Goal: Task Accomplishment & Management: Use online tool/utility

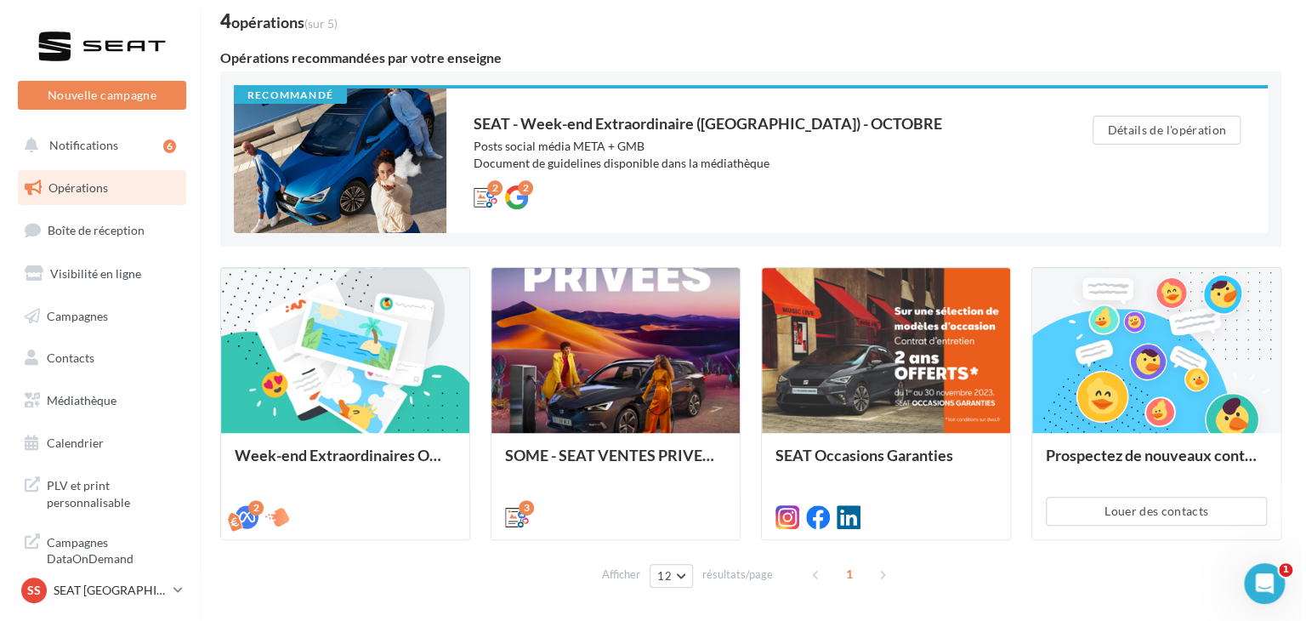
scroll to position [106, 0]
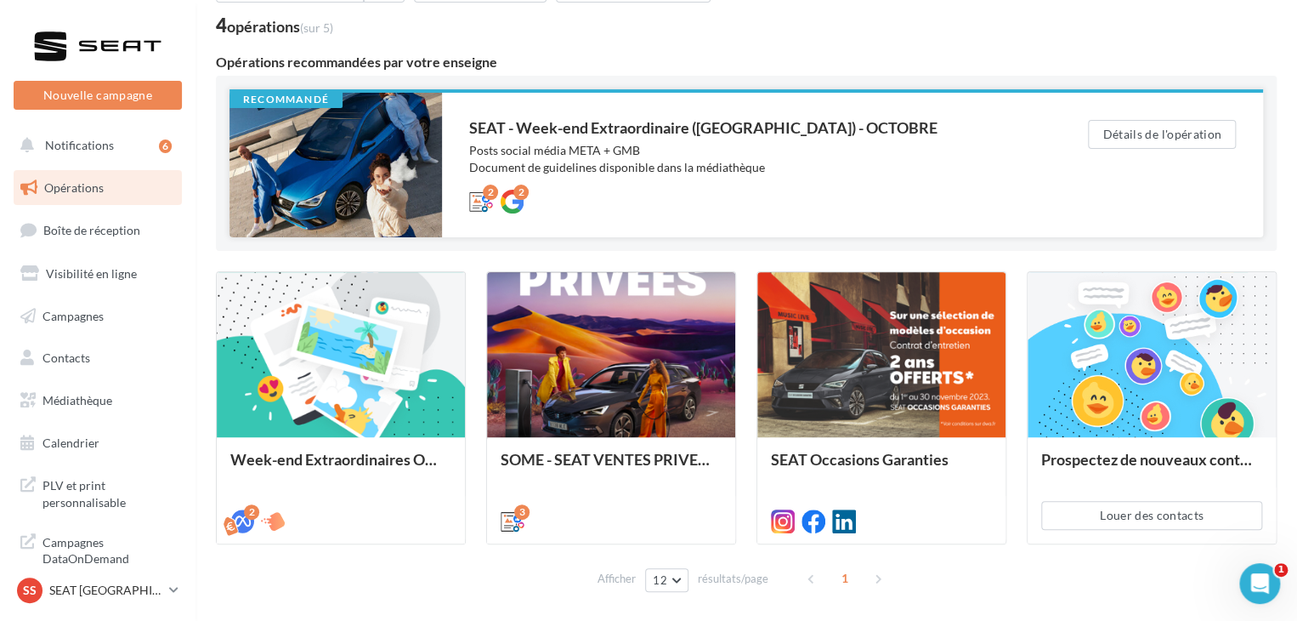
click at [736, 133] on div "SEAT - Week-end Extraordinaire ([GEOGRAPHIC_DATA]) - OCTOBRE" at bounding box center [744, 127] width 551 height 15
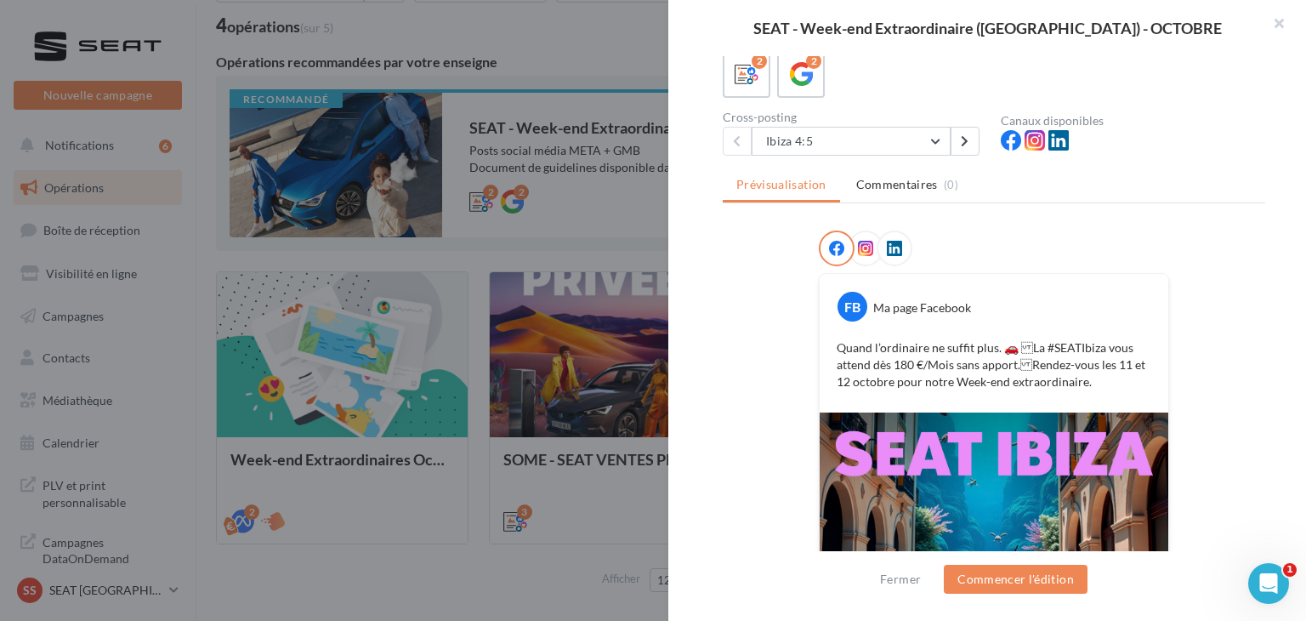
scroll to position [107, 0]
click at [888, 141] on button "Ibiza 4:5" at bounding box center [851, 142] width 199 height 29
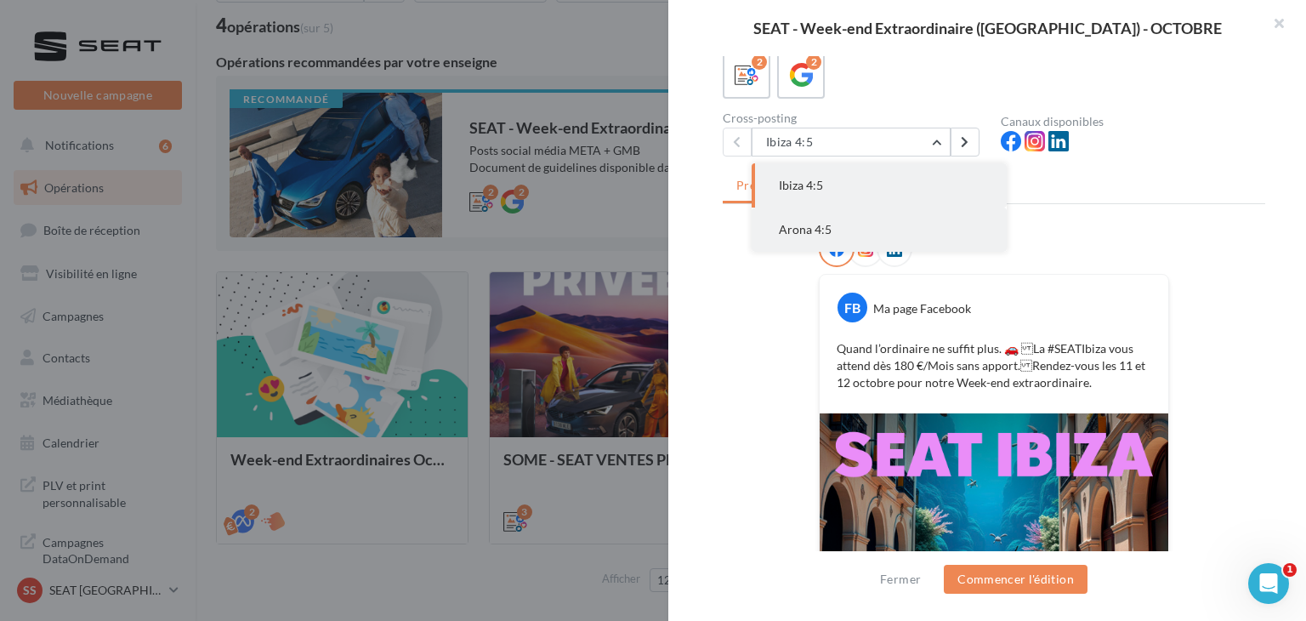
click at [888, 215] on button "Arona 4:5" at bounding box center [879, 229] width 255 height 44
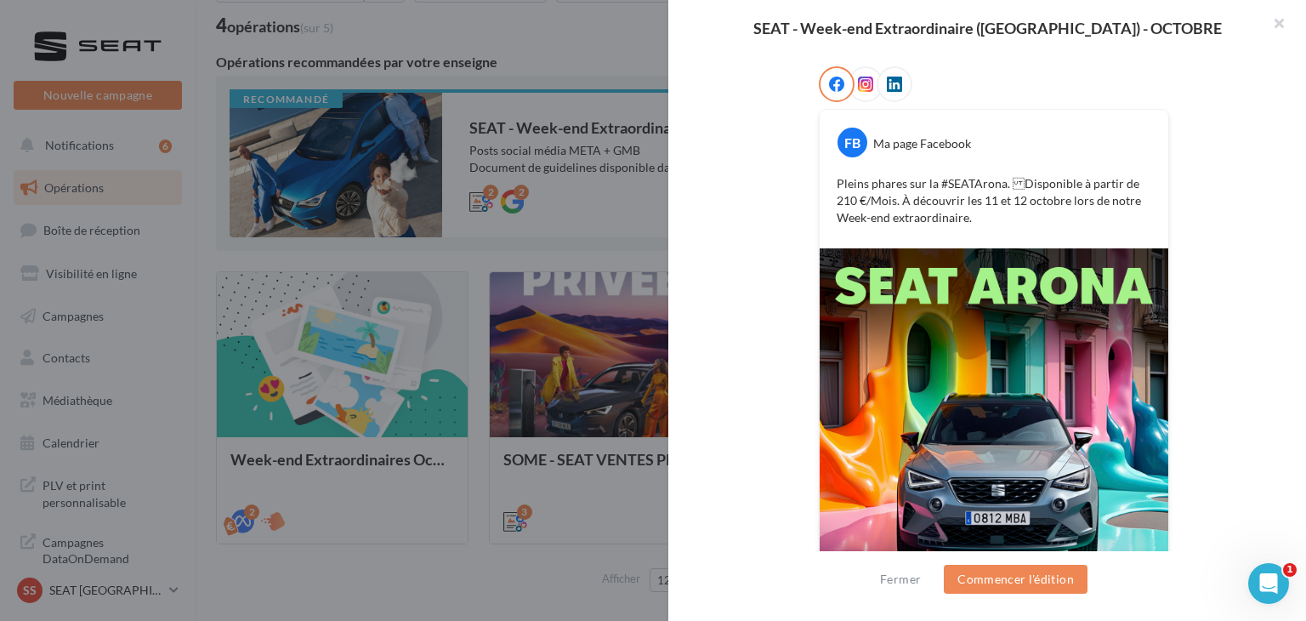
scroll to position [0, 0]
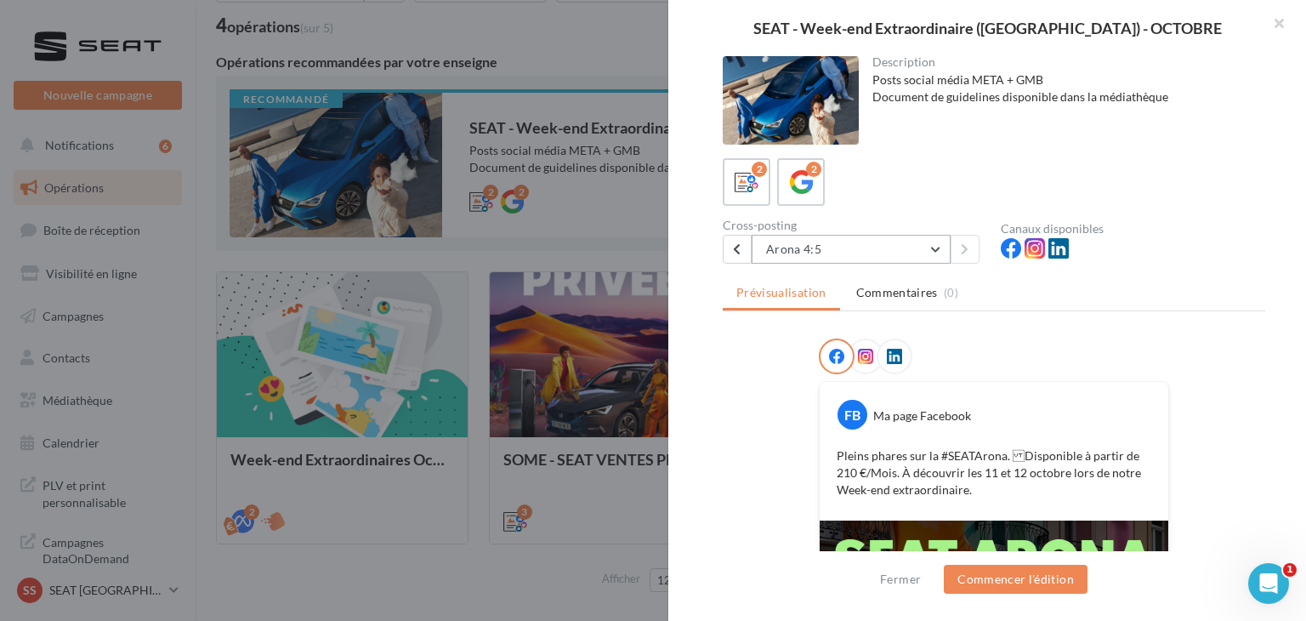
click at [867, 245] on button "Arona 4:5" at bounding box center [851, 249] width 199 height 29
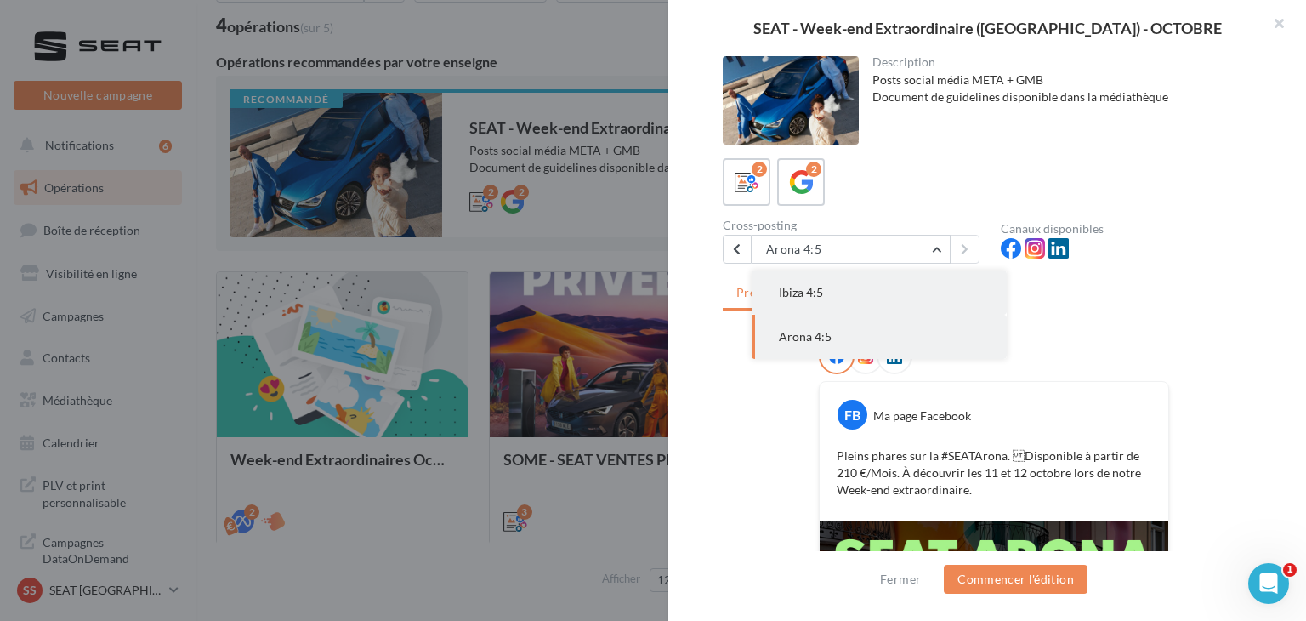
click at [883, 302] on button "Ibiza 4:5" at bounding box center [879, 292] width 255 height 44
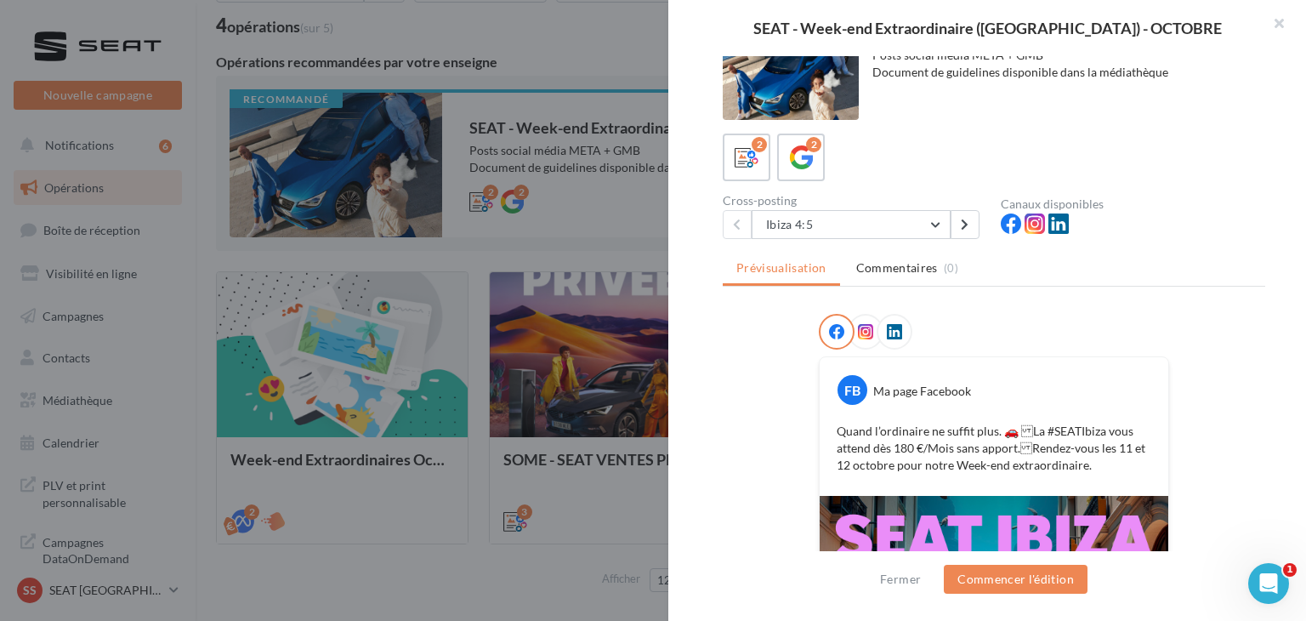
scroll to position [70, 0]
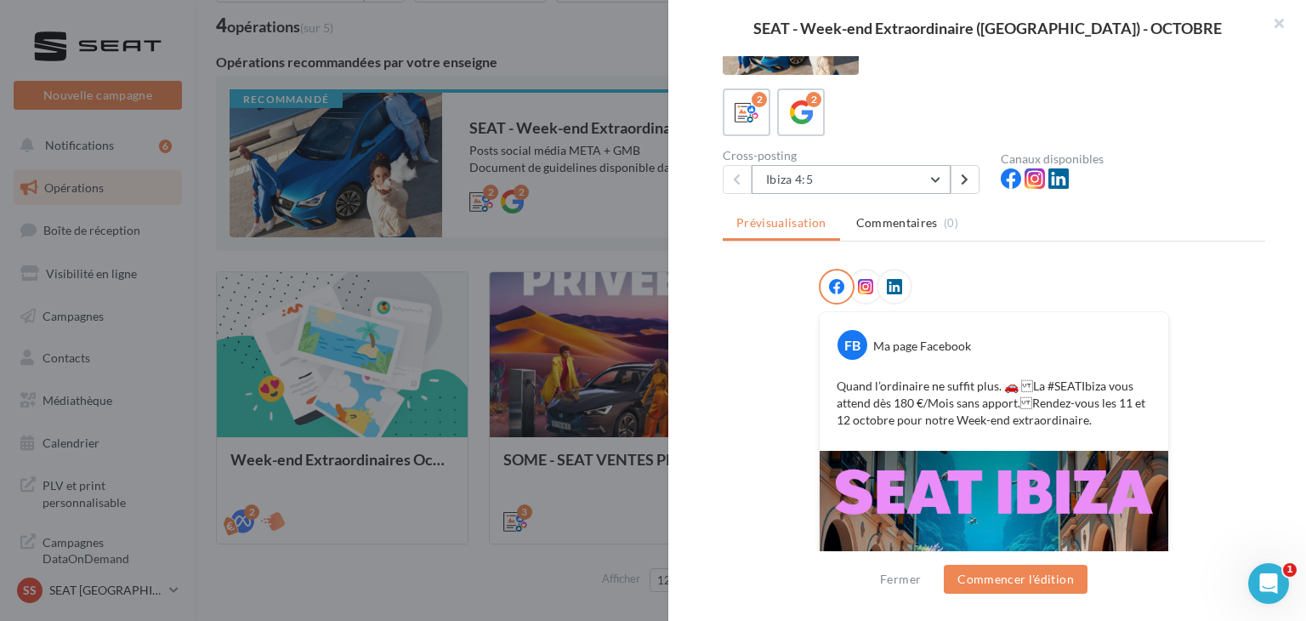
click at [845, 179] on button "Ibiza 4:5" at bounding box center [851, 179] width 199 height 29
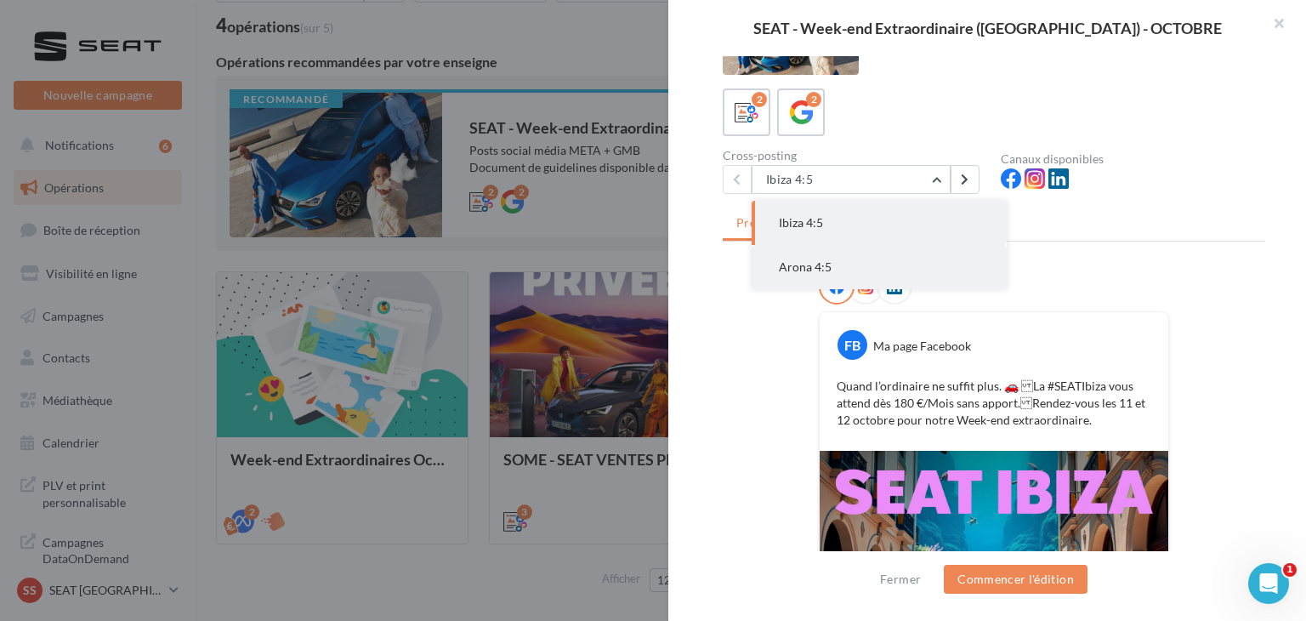
click at [849, 259] on button "Arona 4:5" at bounding box center [879, 267] width 255 height 44
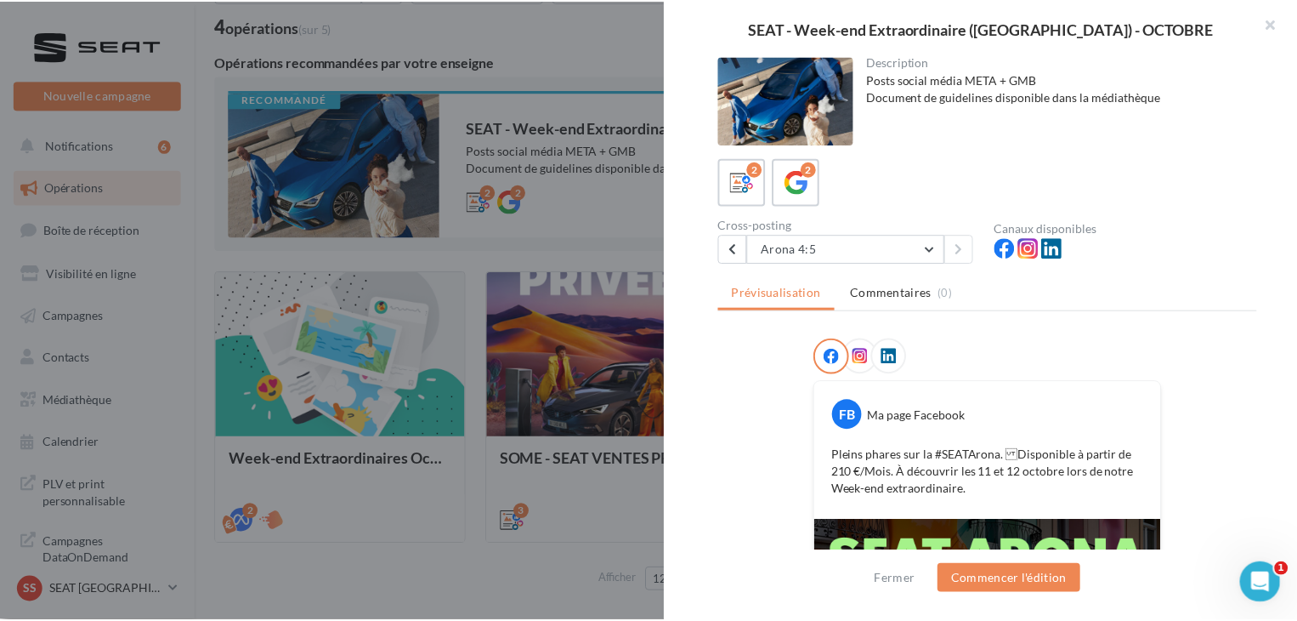
scroll to position [245, 0]
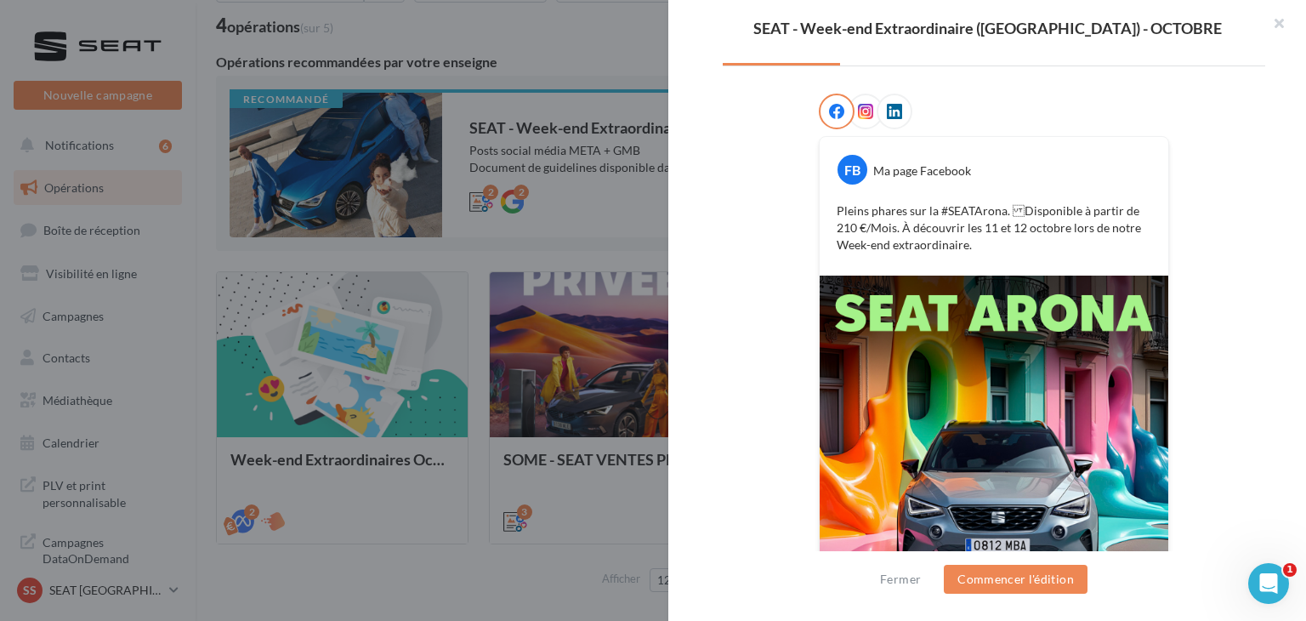
click at [537, 52] on div at bounding box center [653, 310] width 1306 height 621
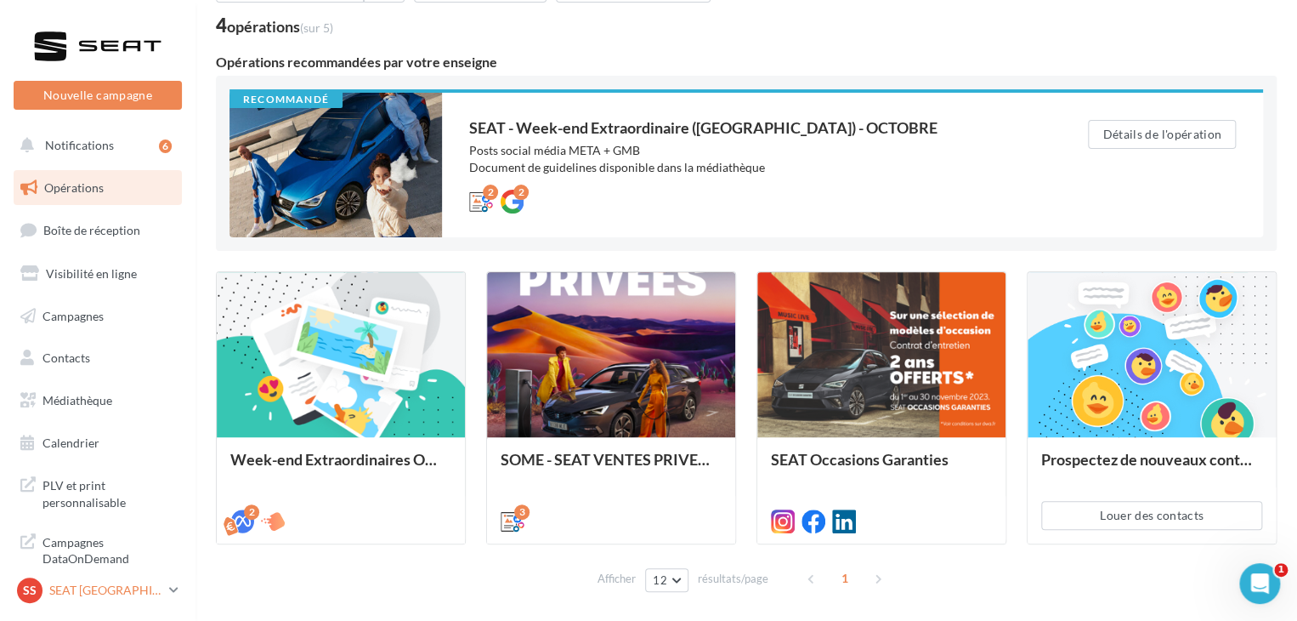
click at [156, 588] on p "SEAT [GEOGRAPHIC_DATA][PERSON_NAME]" at bounding box center [105, 590] width 113 height 17
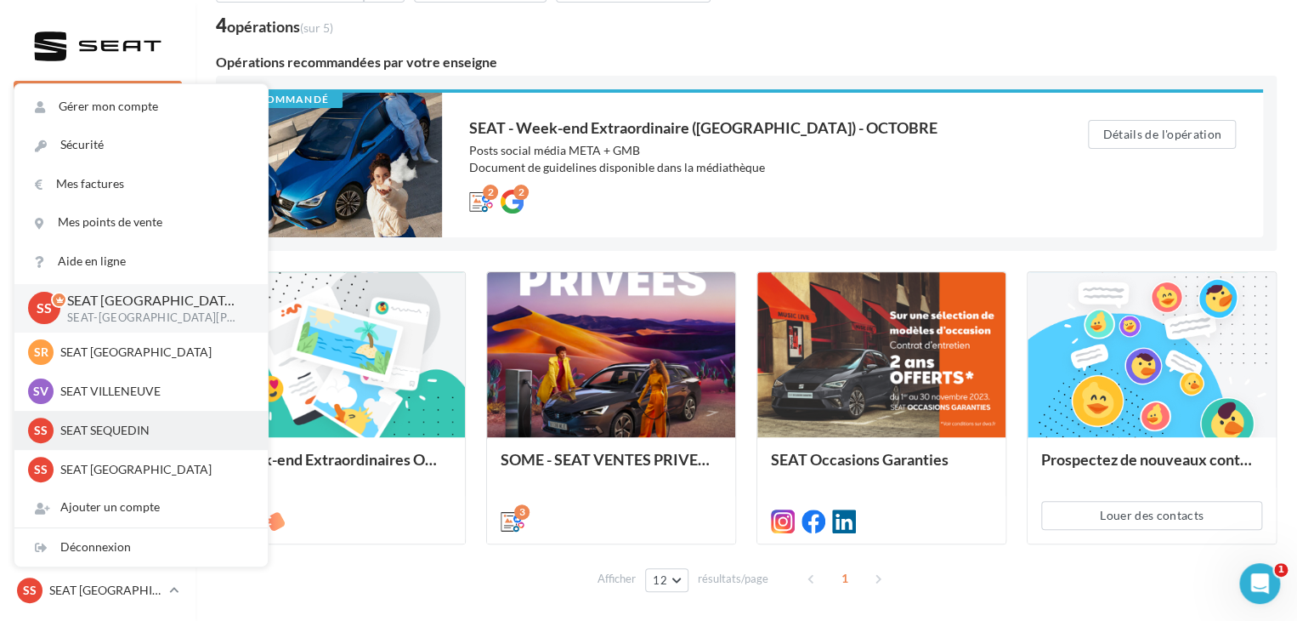
scroll to position [0, 0]
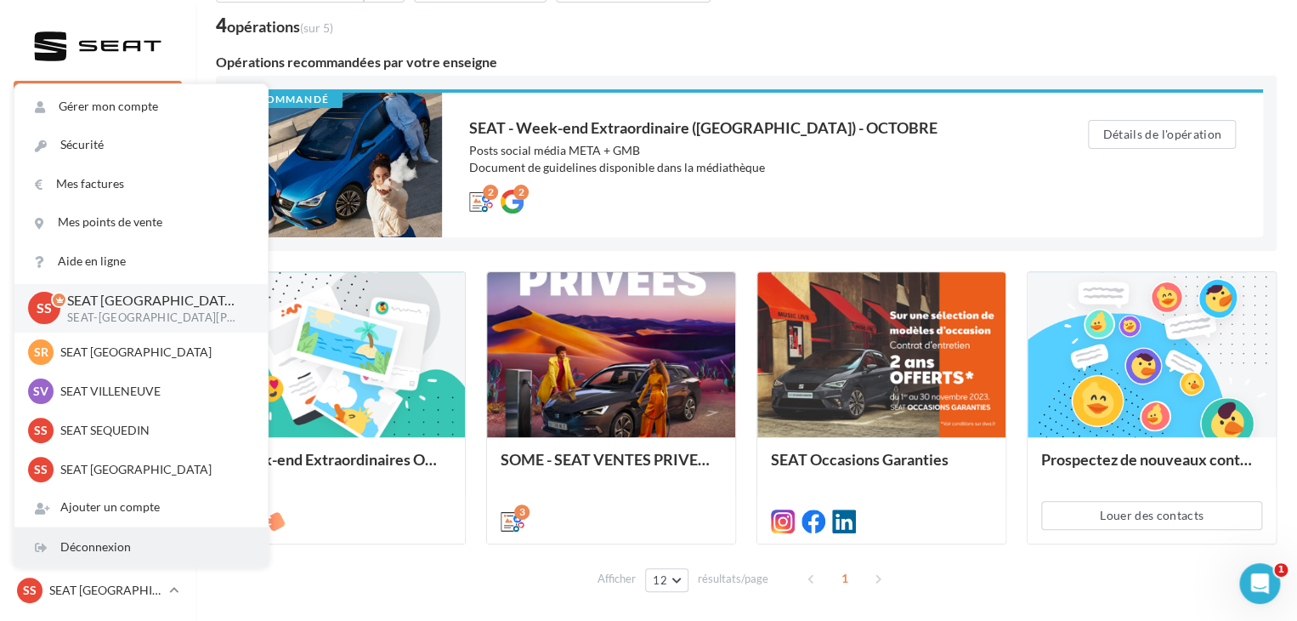
click at [151, 553] on div "Déconnexion" at bounding box center [140, 547] width 253 height 38
